Goal: Task Accomplishment & Management: Complete application form

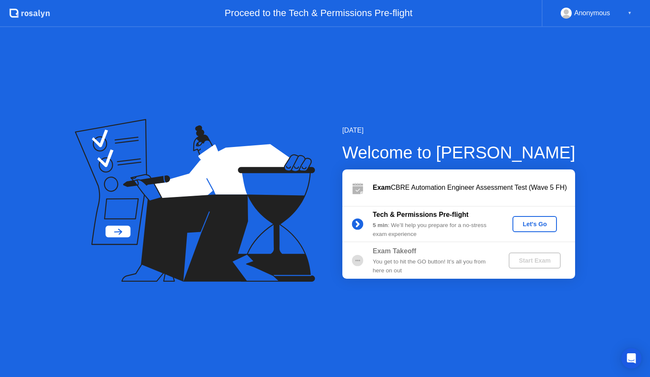
click at [536, 224] on div "Let's Go" at bounding box center [535, 223] width 38 height 7
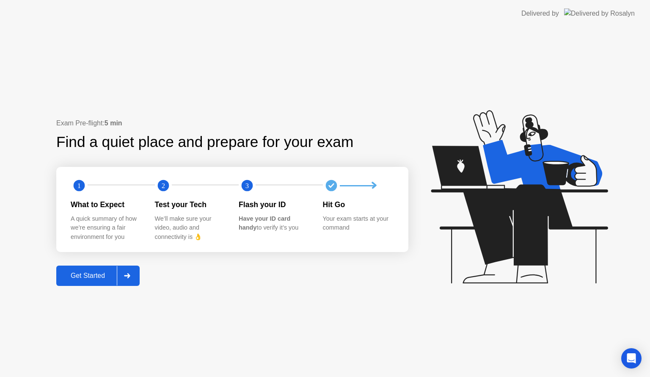
click at [136, 269] on div at bounding box center [127, 275] width 20 height 19
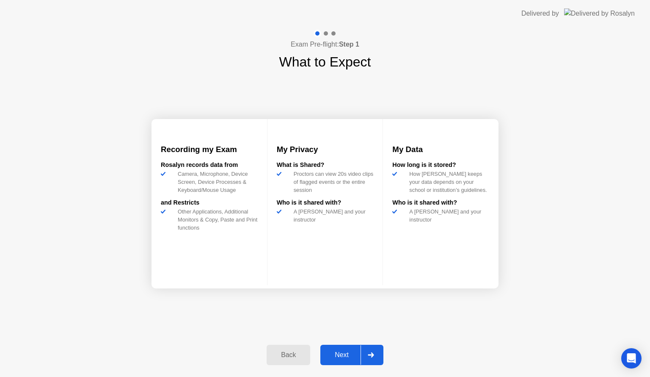
click at [368, 349] on div at bounding box center [371, 354] width 20 height 19
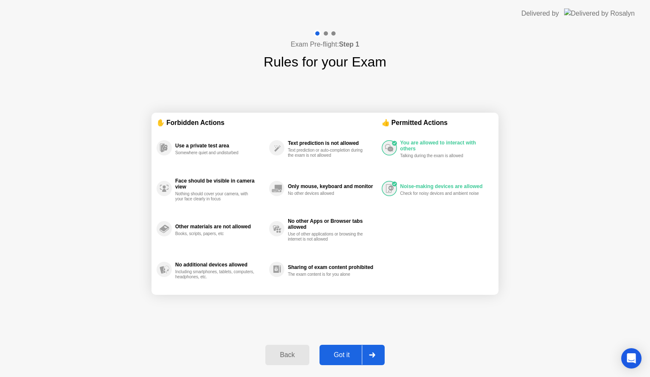
click at [303, 351] on div "Back" at bounding box center [287, 355] width 39 height 8
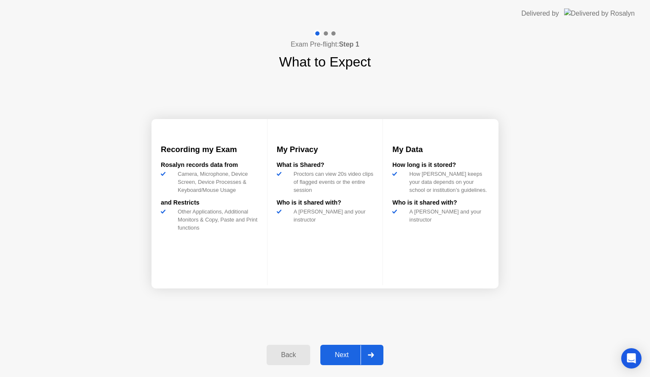
click at [375, 355] on div at bounding box center [371, 354] width 20 height 19
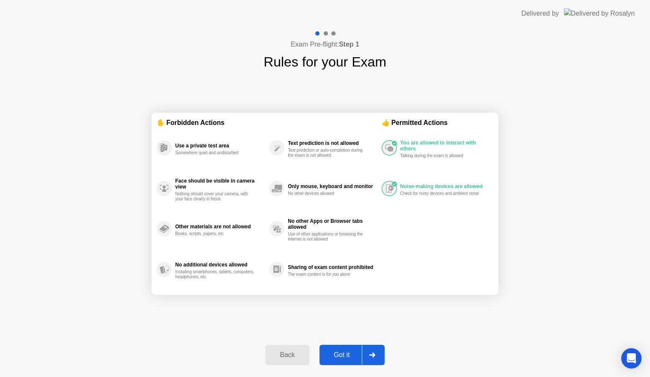
click at [376, 355] on div at bounding box center [372, 354] width 20 height 19
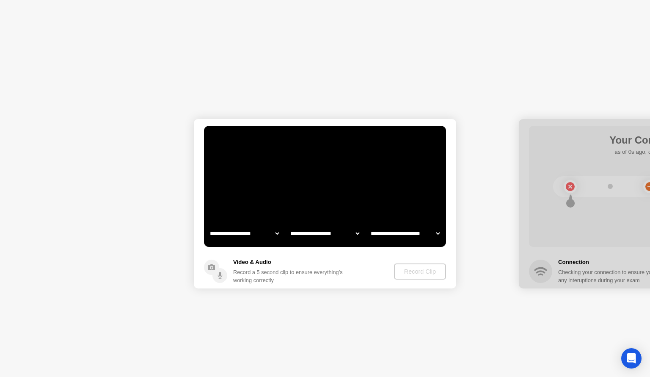
select select "**********"
select select "*******"
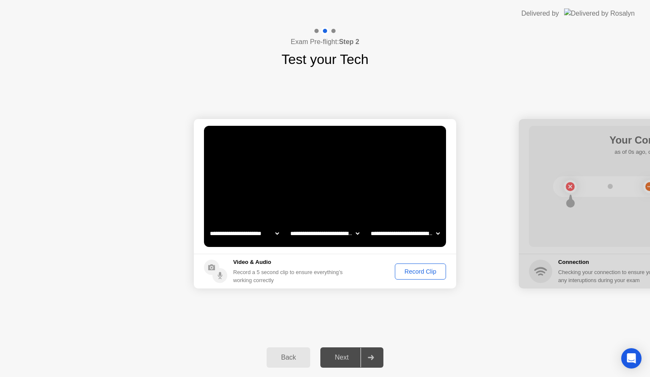
click at [410, 271] on div "Record Clip" at bounding box center [420, 271] width 45 height 7
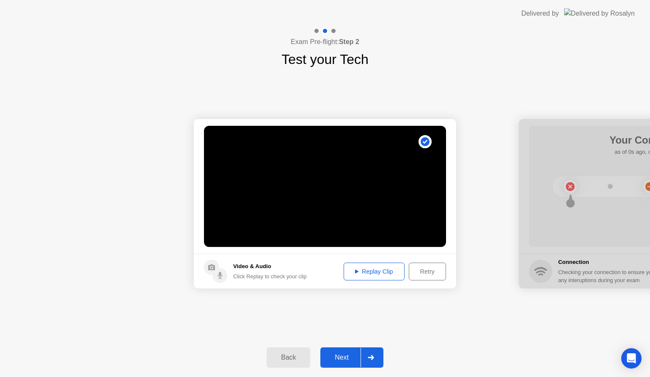
click at [367, 272] on div "Replay Clip" at bounding box center [374, 271] width 55 height 7
click at [419, 268] on div "Retry" at bounding box center [427, 271] width 31 height 7
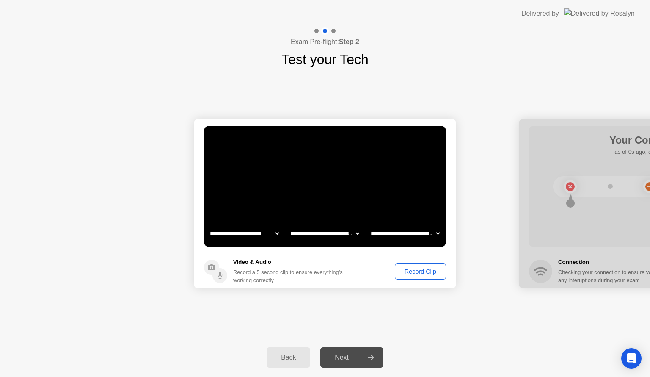
click at [417, 277] on button "Record Clip" at bounding box center [420, 271] width 51 height 16
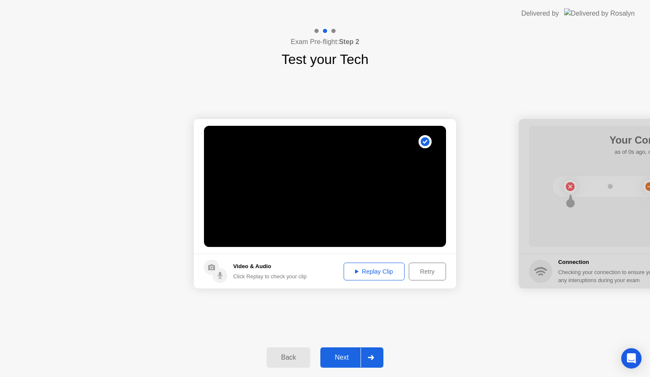
click at [371, 274] on div "Replay Clip" at bounding box center [374, 271] width 55 height 7
click at [368, 359] on div at bounding box center [371, 356] width 20 height 19
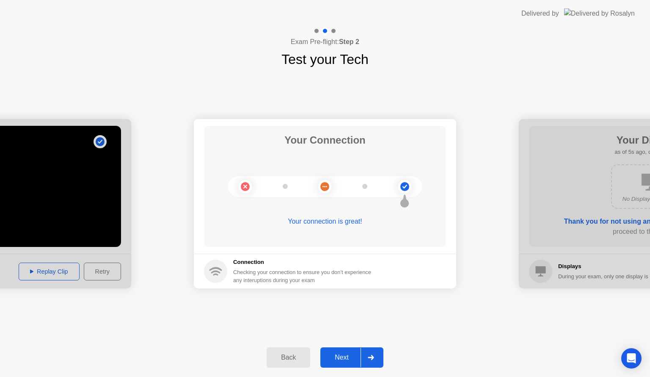
click at [372, 356] on icon at bounding box center [371, 357] width 6 height 5
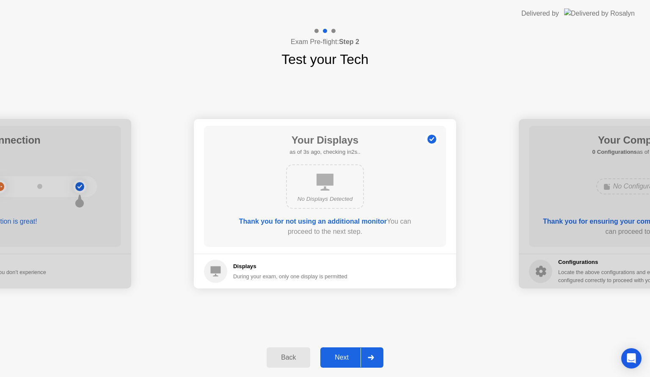
click at [372, 356] on icon at bounding box center [371, 357] width 6 height 5
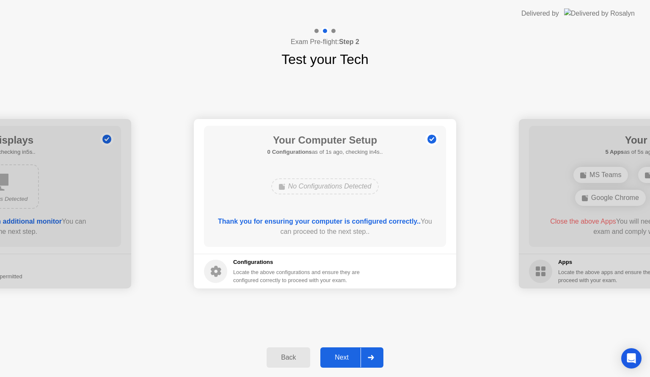
click at [372, 356] on icon at bounding box center [371, 357] width 6 height 5
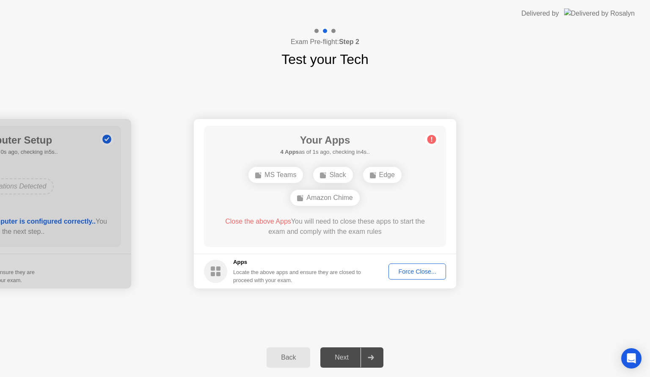
drag, startPoint x: 380, startPoint y: 370, endPoint x: 447, endPoint y: 328, distance: 79.5
click at [447, 328] on div "**********" at bounding box center [325, 202] width 650 height 350
click at [415, 269] on div "Force Close..." at bounding box center [417, 271] width 52 height 7
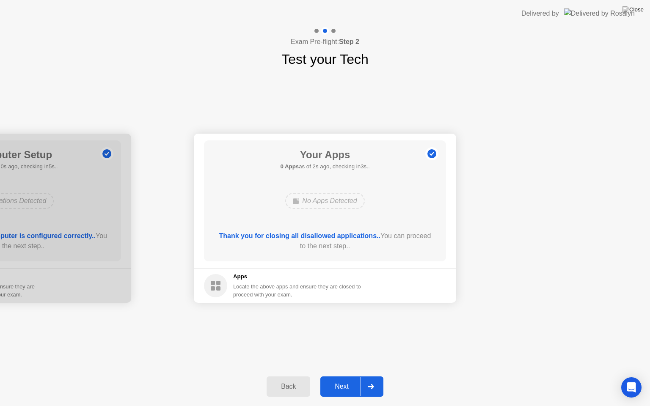
click at [372, 376] on div at bounding box center [371, 386] width 20 height 19
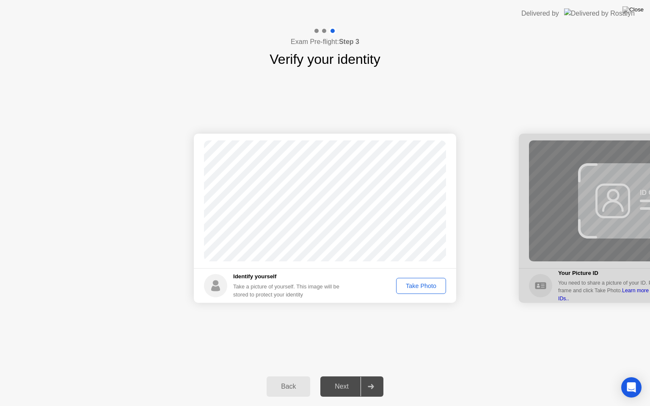
click at [419, 287] on div "Take Photo" at bounding box center [421, 286] width 44 height 7
click at [371, 376] on div at bounding box center [371, 386] width 20 height 19
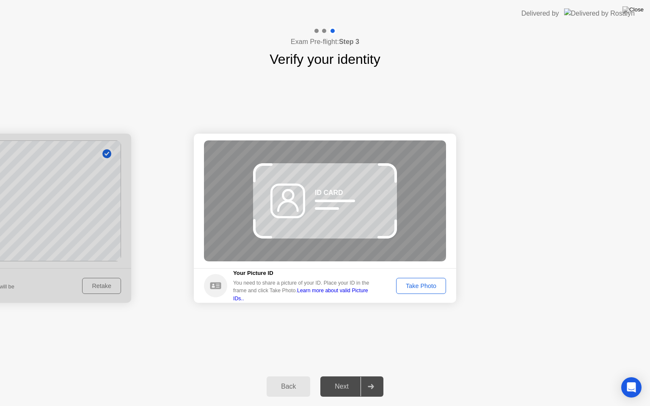
click at [362, 295] on link "Learn more about valid Picture IDs.." at bounding box center [300, 295] width 135 height 14
